Goal: Find contact information: Obtain details needed to contact an individual or organization

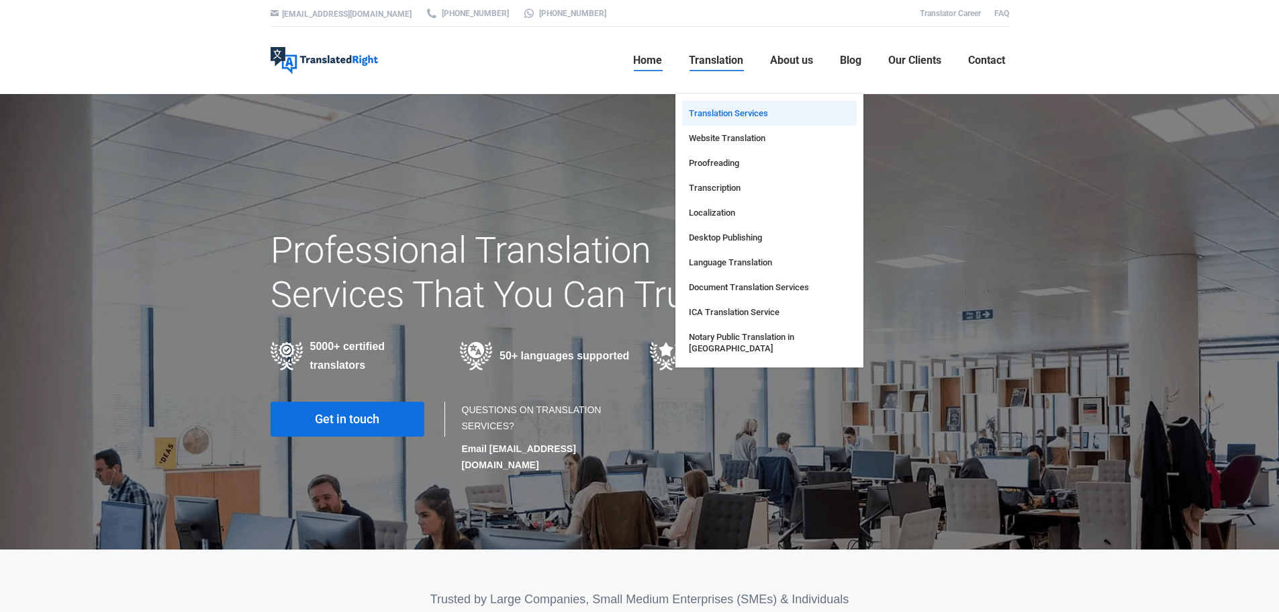
click at [722, 116] on span "Translation Services" at bounding box center [728, 112] width 79 height 11
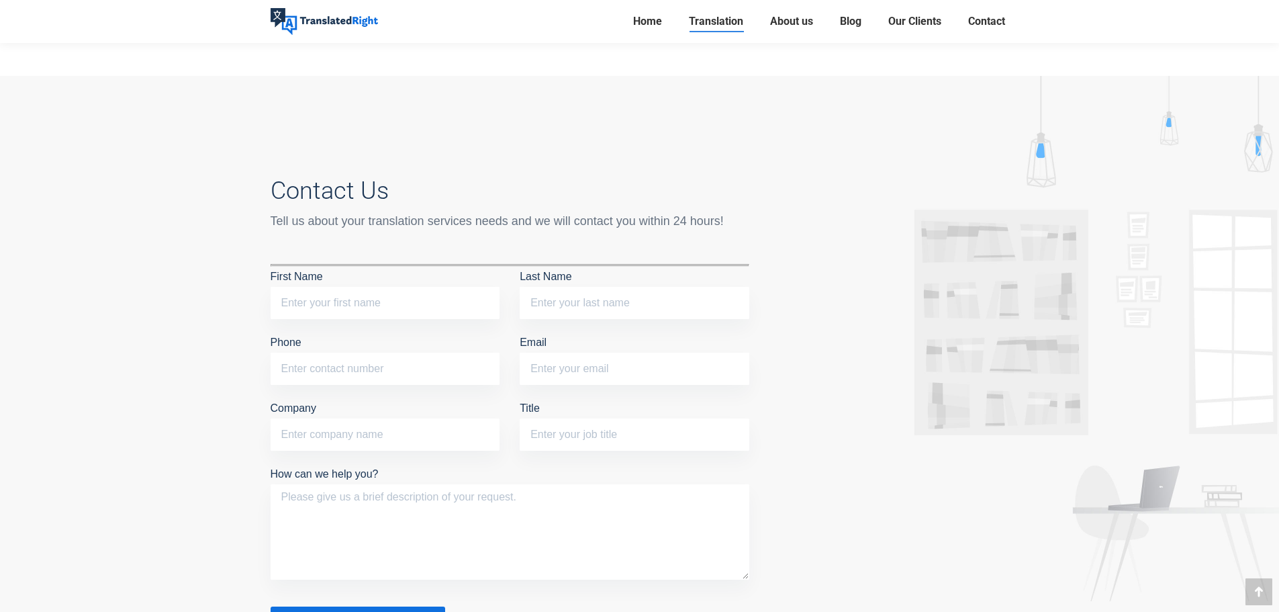
scroll to position [5102, 0]
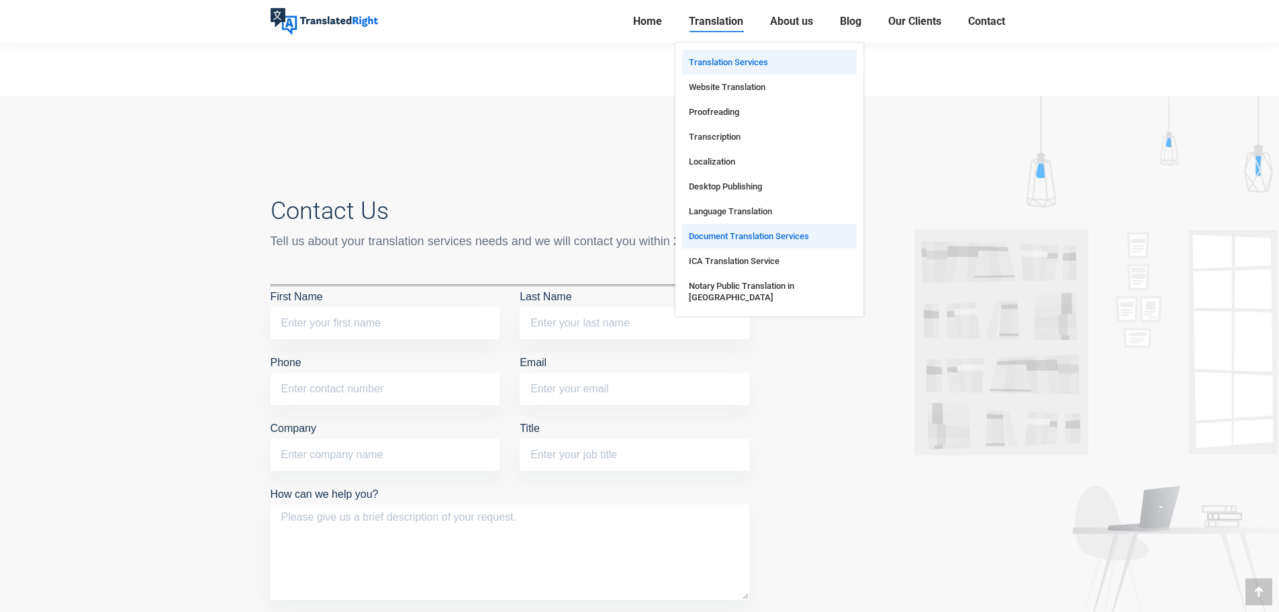
click at [749, 233] on span "Document Translation Services" at bounding box center [749, 235] width 120 height 11
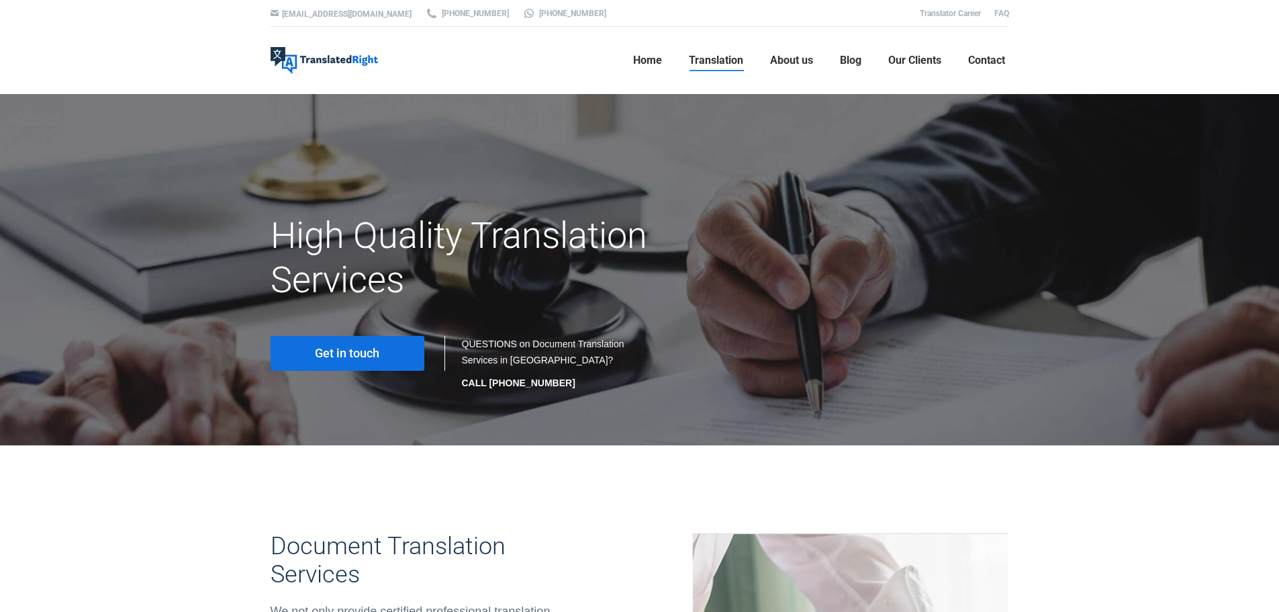
click at [348, 363] on link "Get in touch" at bounding box center [348, 353] width 154 height 35
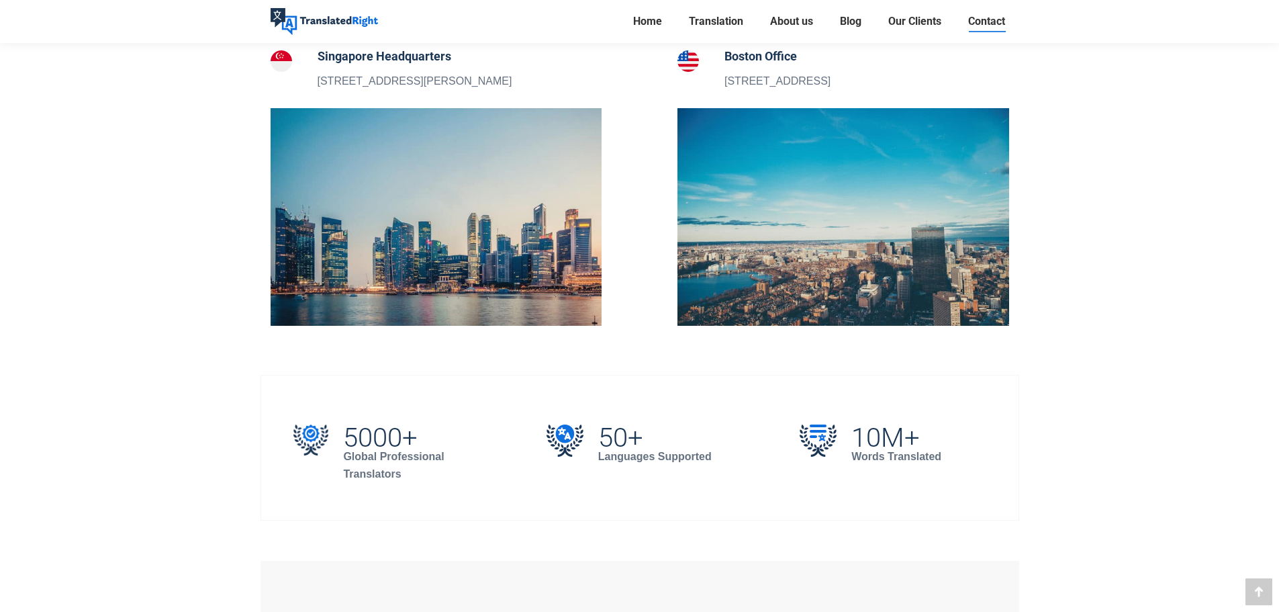
scroll to position [671, 0]
